Goal: Find contact information: Find contact information

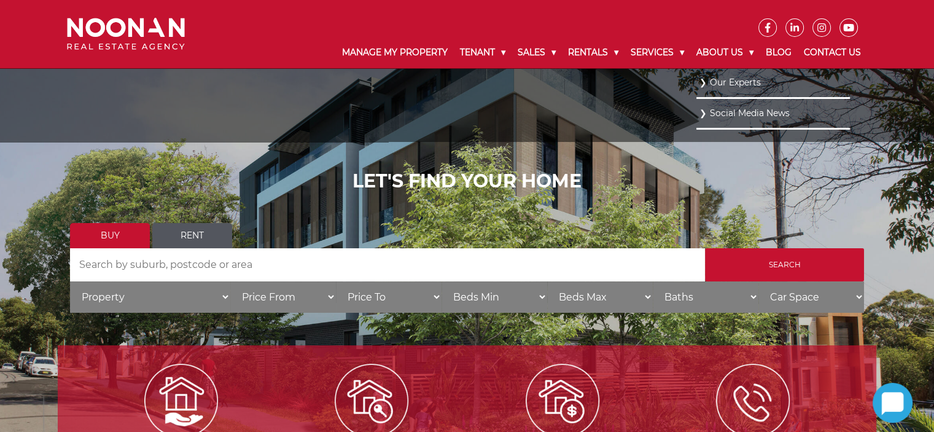
click at [710, 83] on link "Our Experts" at bounding box center [772, 82] width 147 height 17
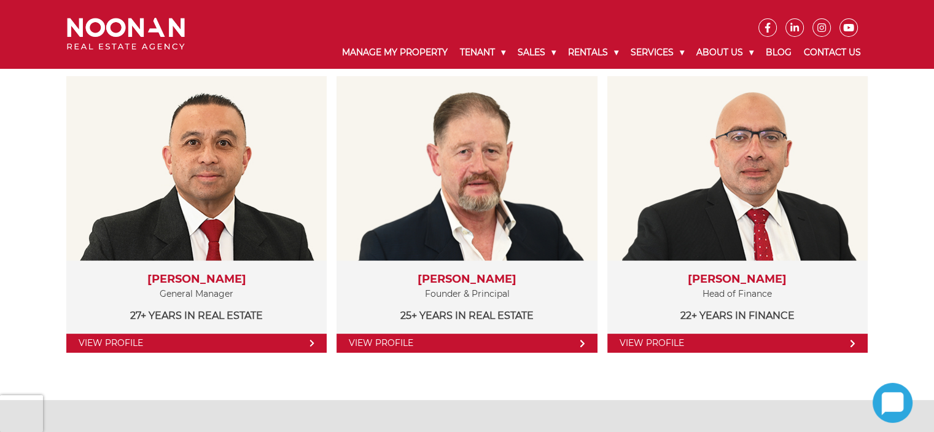
scroll to position [307, 0]
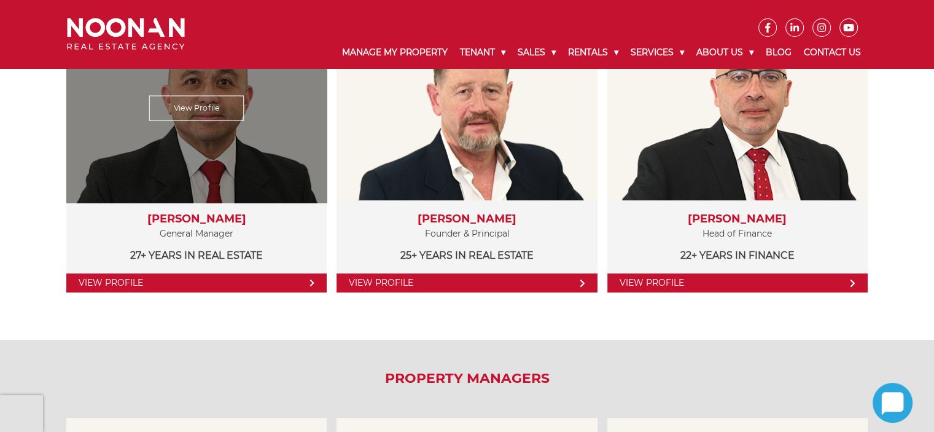
click at [135, 279] on link "View Profile" at bounding box center [196, 282] width 260 height 19
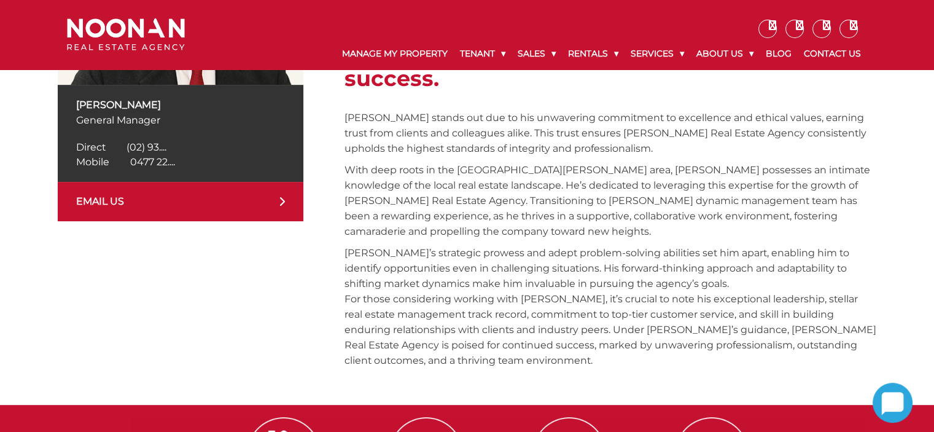
scroll to position [368, 0]
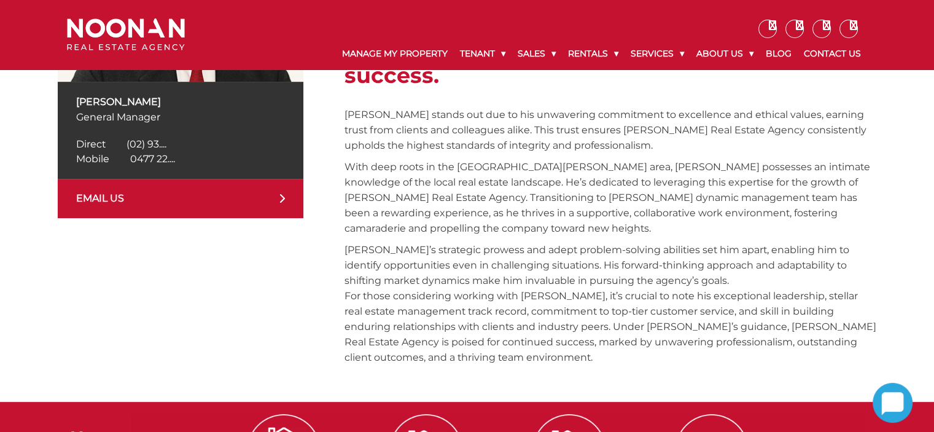
click at [168, 141] on div "Direct [PHONE_NUMBER] Direct (02) 93...." at bounding box center [180, 144] width 209 height 15
click at [162, 142] on span "(02) 93...." at bounding box center [146, 144] width 40 height 12
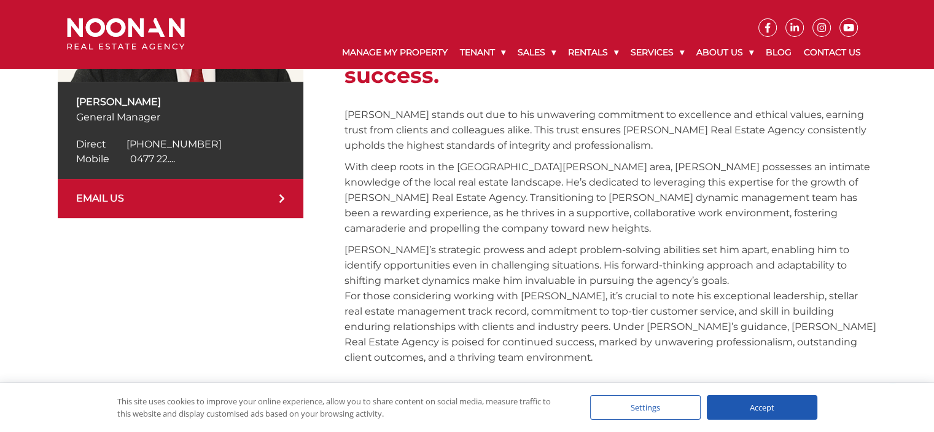
click at [159, 143] on span "[PHONE_NUMBER]" at bounding box center [173, 144] width 95 height 12
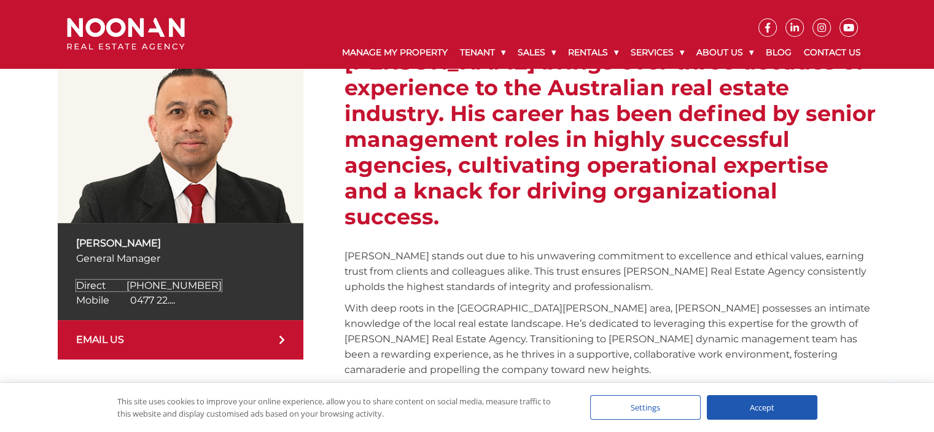
scroll to position [246, 0]
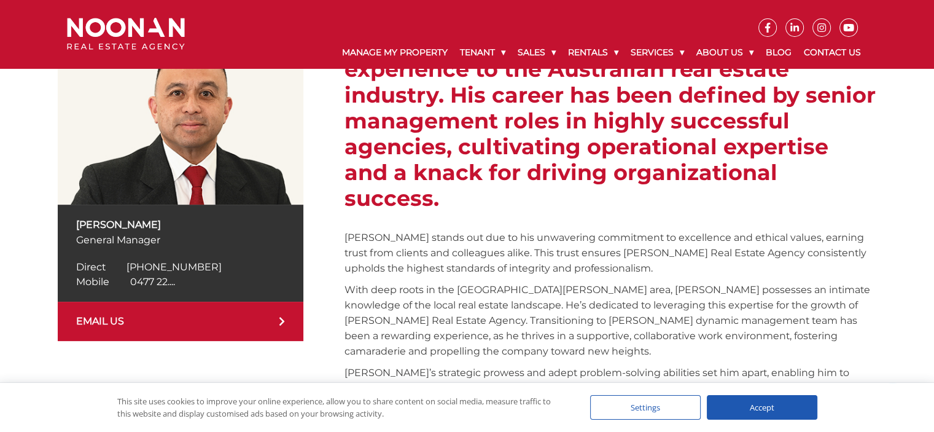
click at [126, 322] on link "EMAIL US" at bounding box center [181, 320] width 246 height 39
drag, startPoint x: 52, startPoint y: 223, endPoint x: 221, endPoint y: 222, distance: 169.4
click at [221, 222] on div "[PERSON_NAME] General Manager Direct [PHONE_NUMBER] Direct (02) 93.... Mobile […" at bounding box center [467, 262] width 934 height 524
copy p "[PERSON_NAME]"
click at [435, 182] on h2 "[PERSON_NAME] brings over three decades of experience to the Australian real es…" at bounding box center [610, 121] width 532 height 180
